Goal: Information Seeking & Learning: Learn about a topic

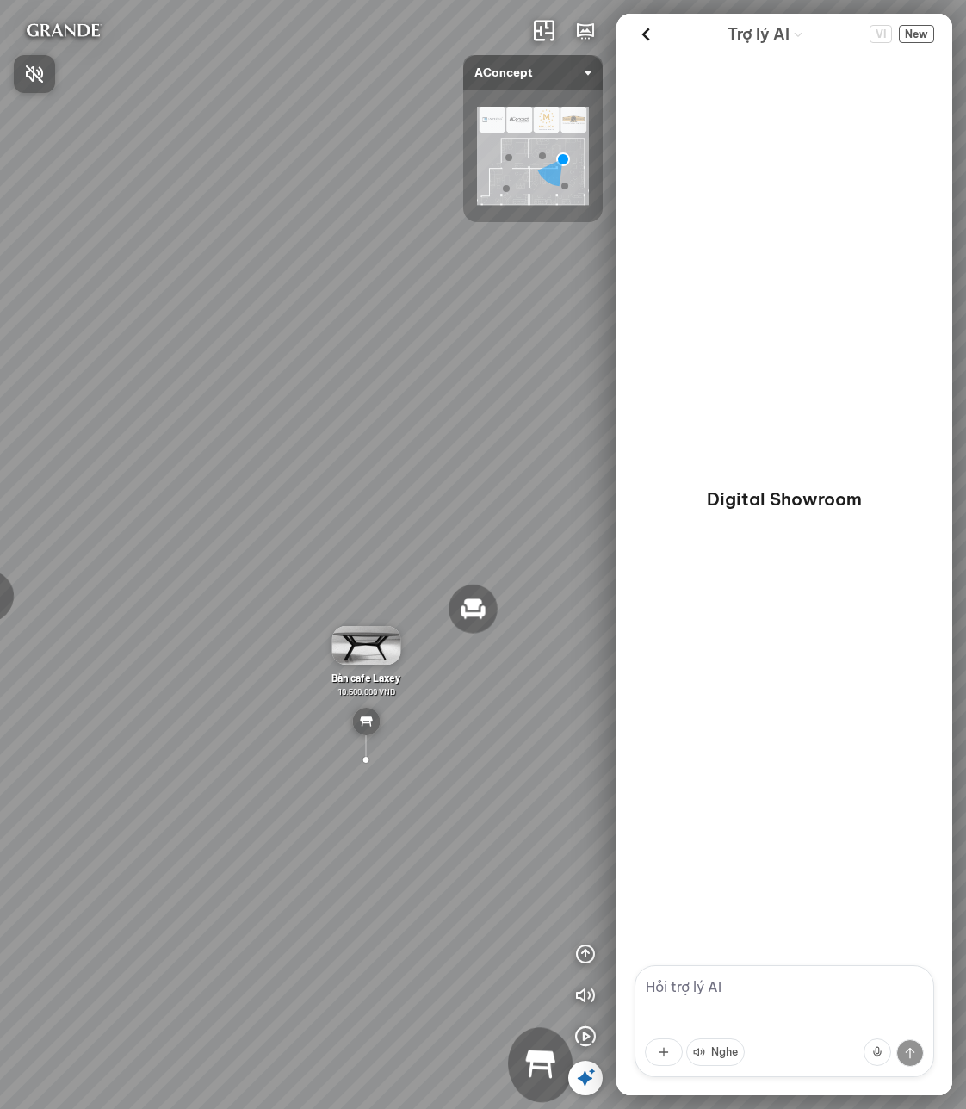
click at [590, 994] on div at bounding box center [483, 554] width 966 height 1109
click at [589, 997] on icon "button" at bounding box center [585, 995] width 21 height 21
click at [421, 616] on div "Đèn trần Reno 5.300.000 VND Giường ngủ Palima 19.000.000 VND Ghế thư giãn Nanna…" at bounding box center [483, 554] width 966 height 1109
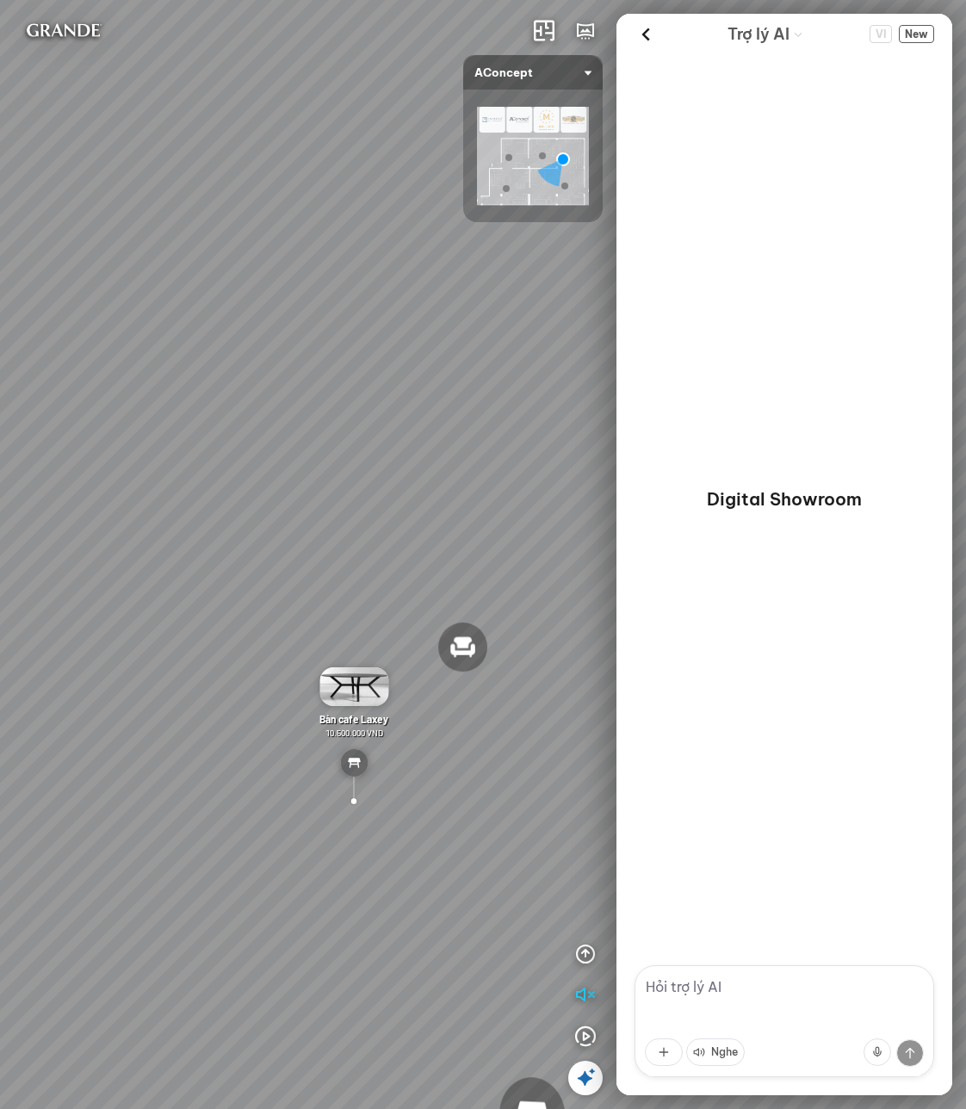
drag, startPoint x: 452, startPoint y: 425, endPoint x: 442, endPoint y: 463, distance: 39.3
click at [442, 463] on div "Đèn trần Reno 5.300.000 VND Giường ngủ Palima 19.000.000 VND Ghế thư giãn Nanna…" at bounding box center [483, 554] width 966 height 1109
drag, startPoint x: 442, startPoint y: 463, endPoint x: 479, endPoint y: 417, distance: 59.4
click at [479, 417] on div "Đèn trần Reno 5.300.000 VND Giường ngủ Palima 19.000.000 VND Ghế thư giãn Nanna…" at bounding box center [483, 554] width 966 height 1109
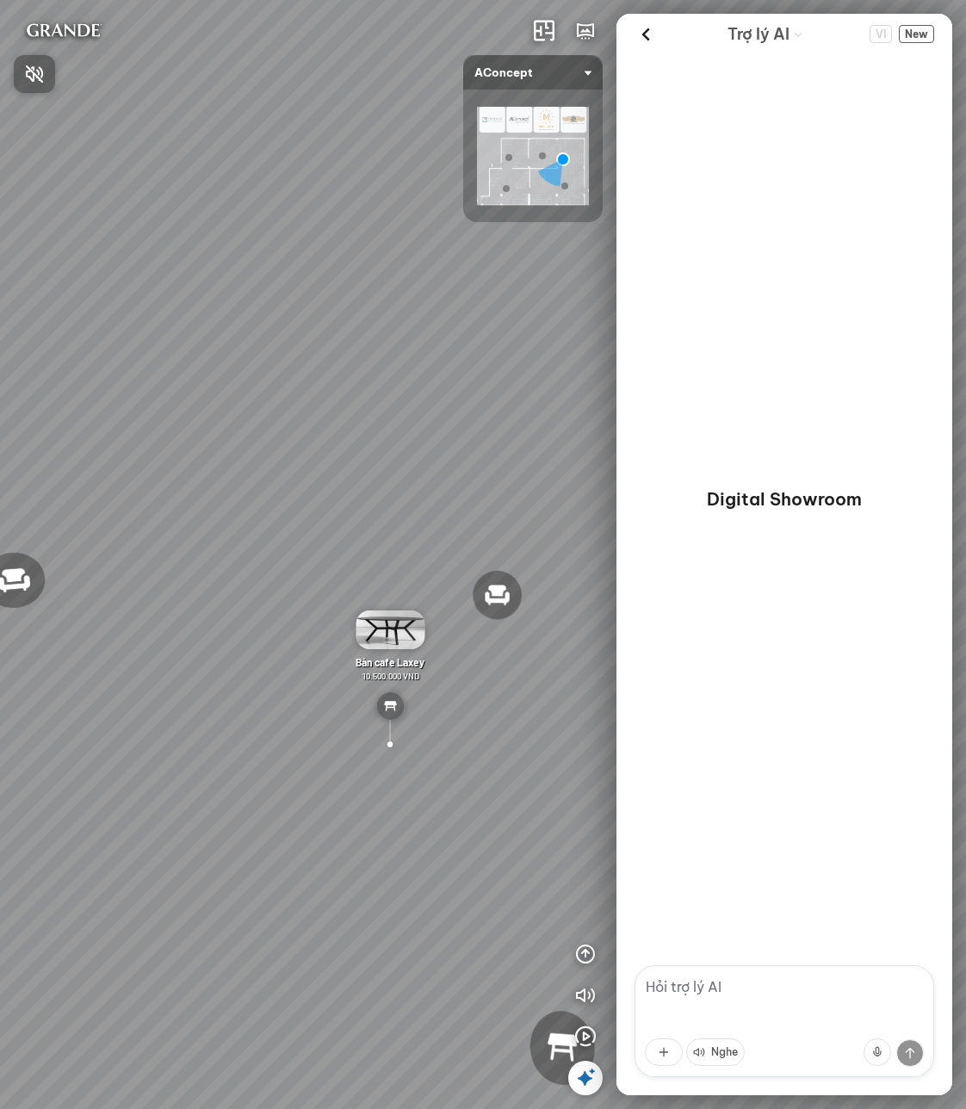
click at [588, 992] on div at bounding box center [483, 554] width 966 height 1109
click at [588, 993] on icon "button" at bounding box center [585, 995] width 21 height 21
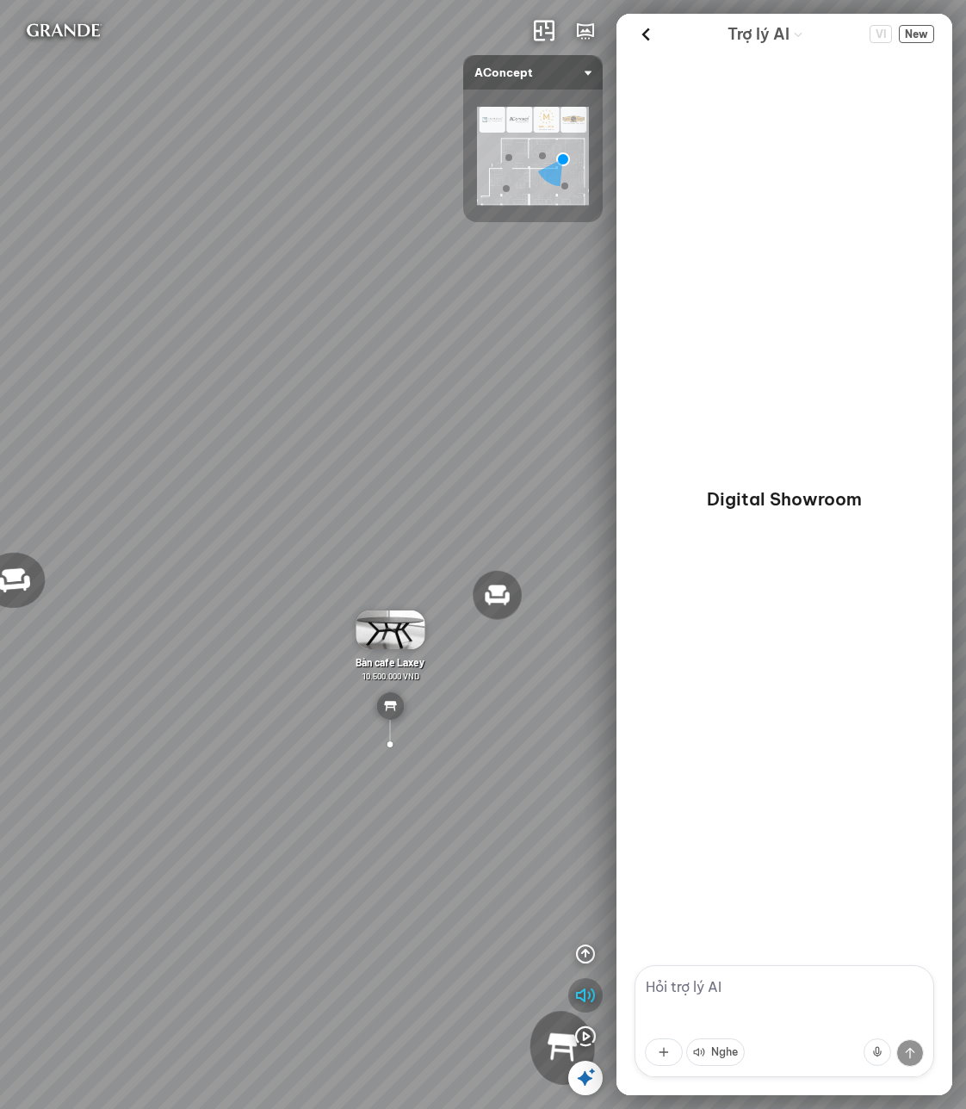
click at [588, 993] on icon "button" at bounding box center [585, 995] width 21 height 21
click at [449, 679] on div at bounding box center [483, 554] width 966 height 1109
click at [584, 992] on icon "button" at bounding box center [585, 995] width 21 height 21
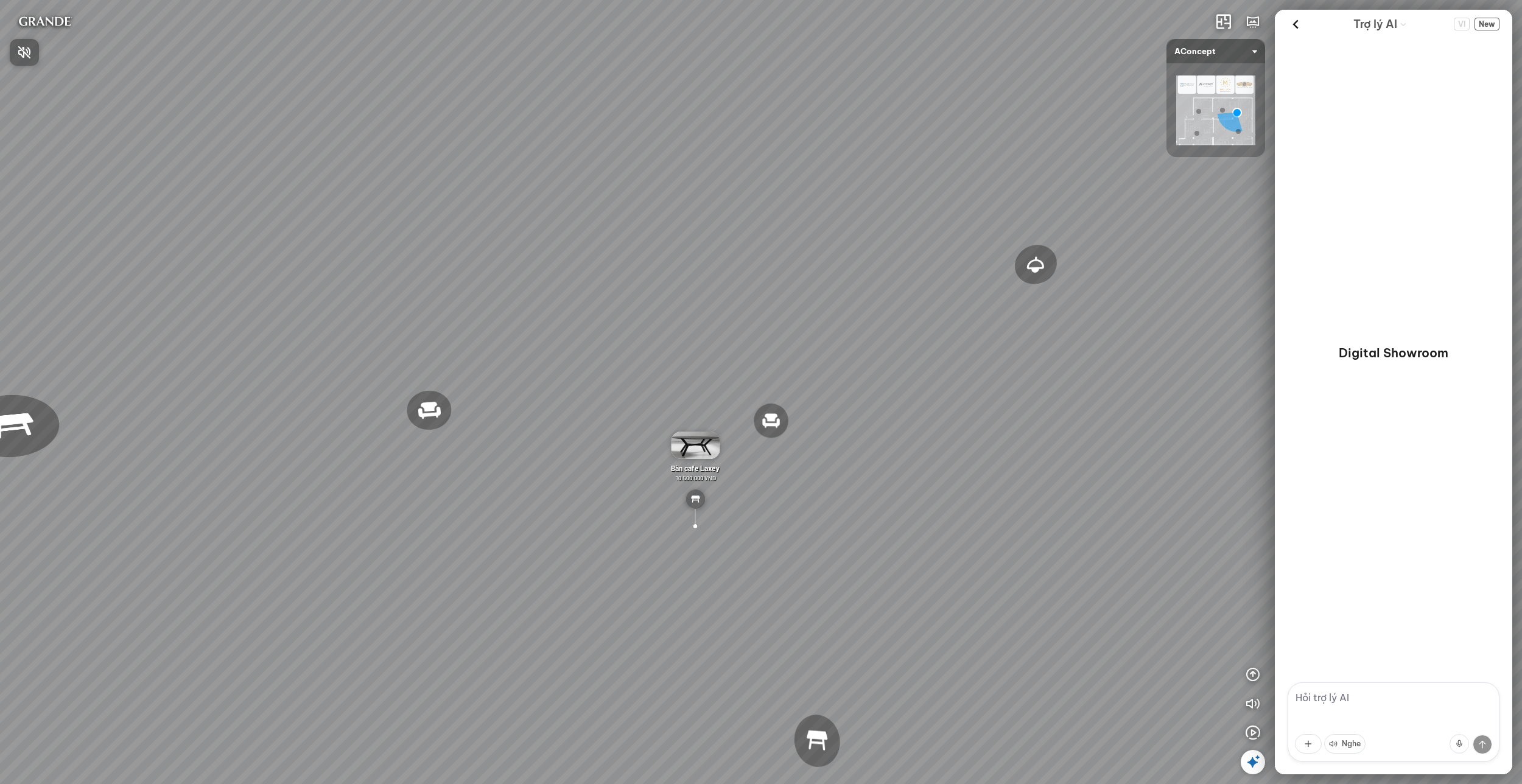
drag, startPoint x: 690, startPoint y: 556, endPoint x: 520, endPoint y: 548, distance: 170.2
click at [520, 548] on div at bounding box center [761, 392] width 1522 height 784
drag, startPoint x: 912, startPoint y: 575, endPoint x: 698, endPoint y: 542, distance: 216.5
click at [698, 542] on div "Đèn trần Reno 5.300.000 VND Giường ngủ Palima 19.000.000 VND Ghế thư giãn Nanna…" at bounding box center [761, 392] width 1522 height 784
